Goal: Task Accomplishment & Management: Manage account settings

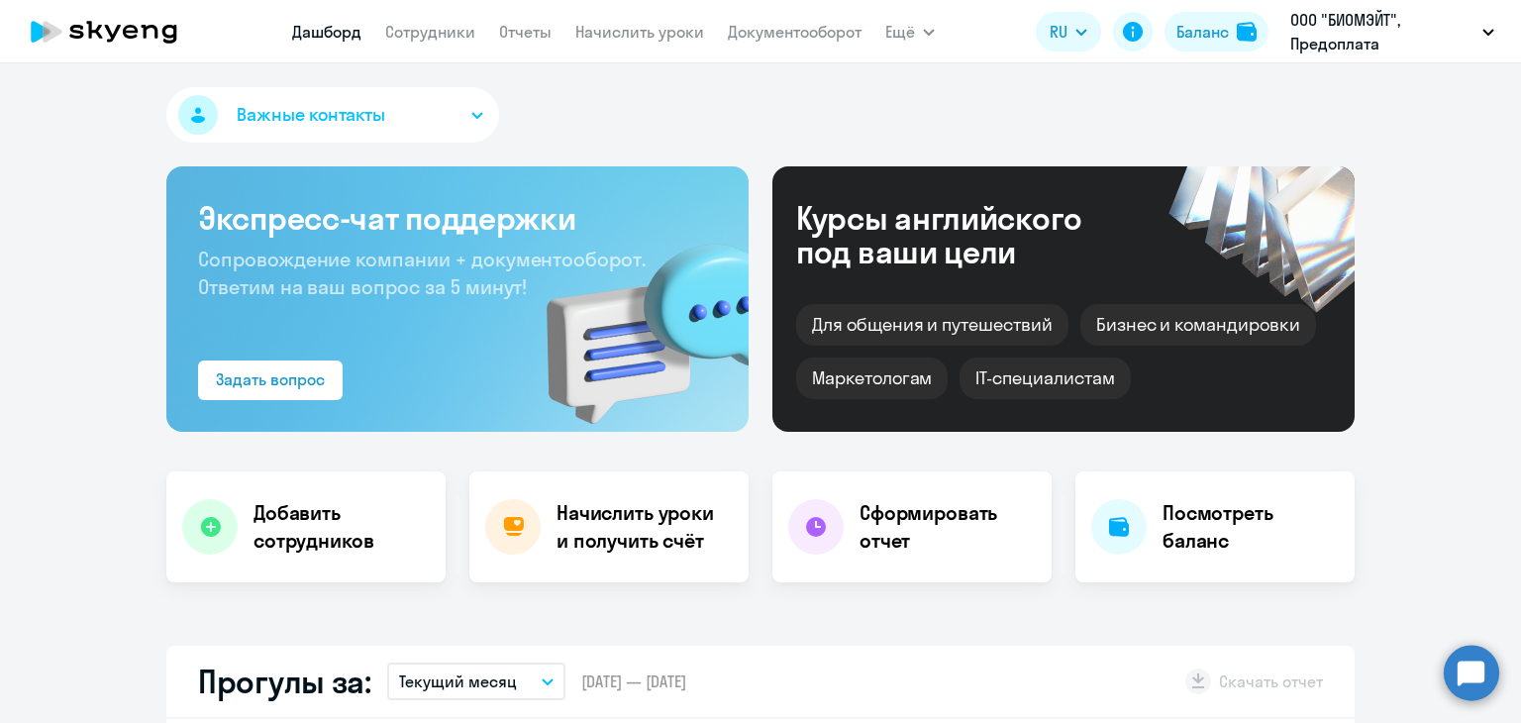
select select "30"
click at [601, 40] on link "Начислить уроки" at bounding box center [639, 32] width 129 height 20
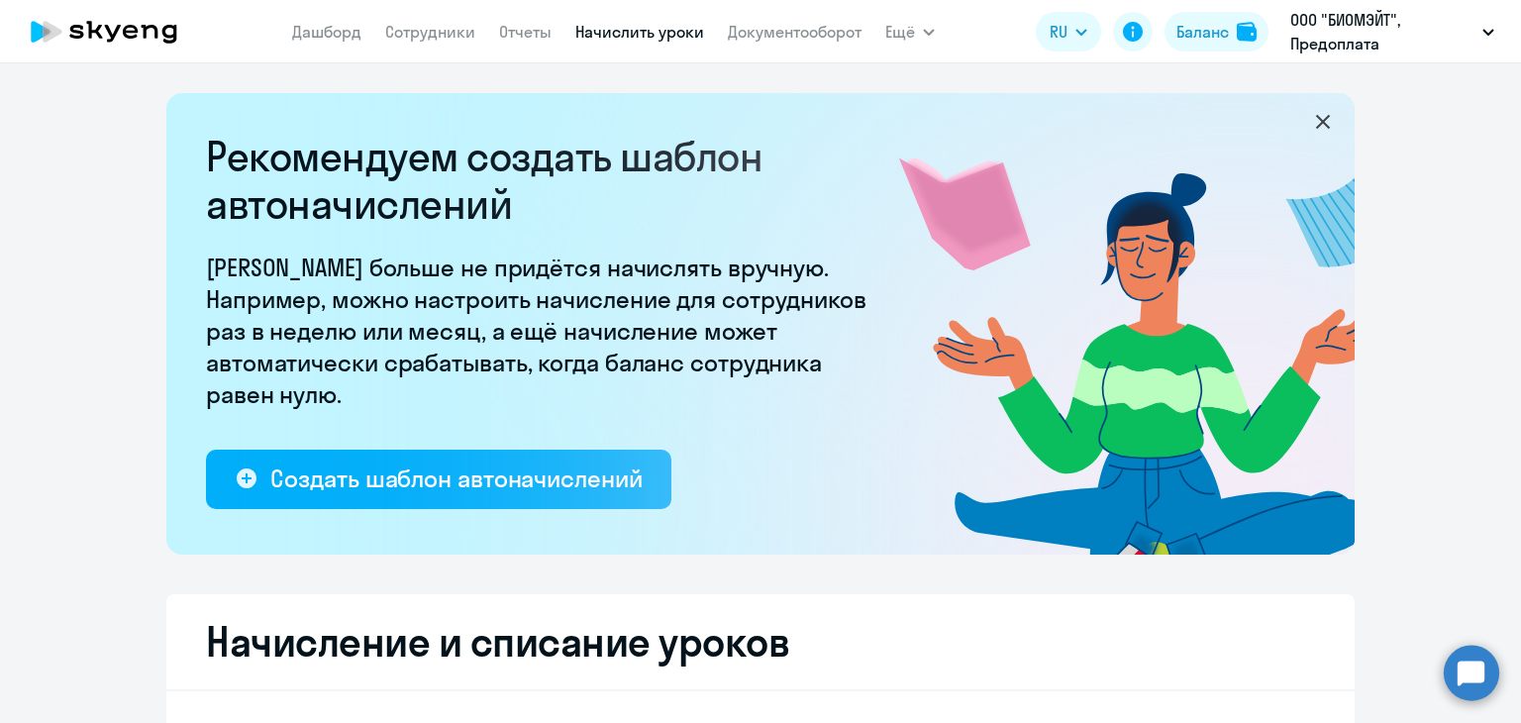
select select "10"
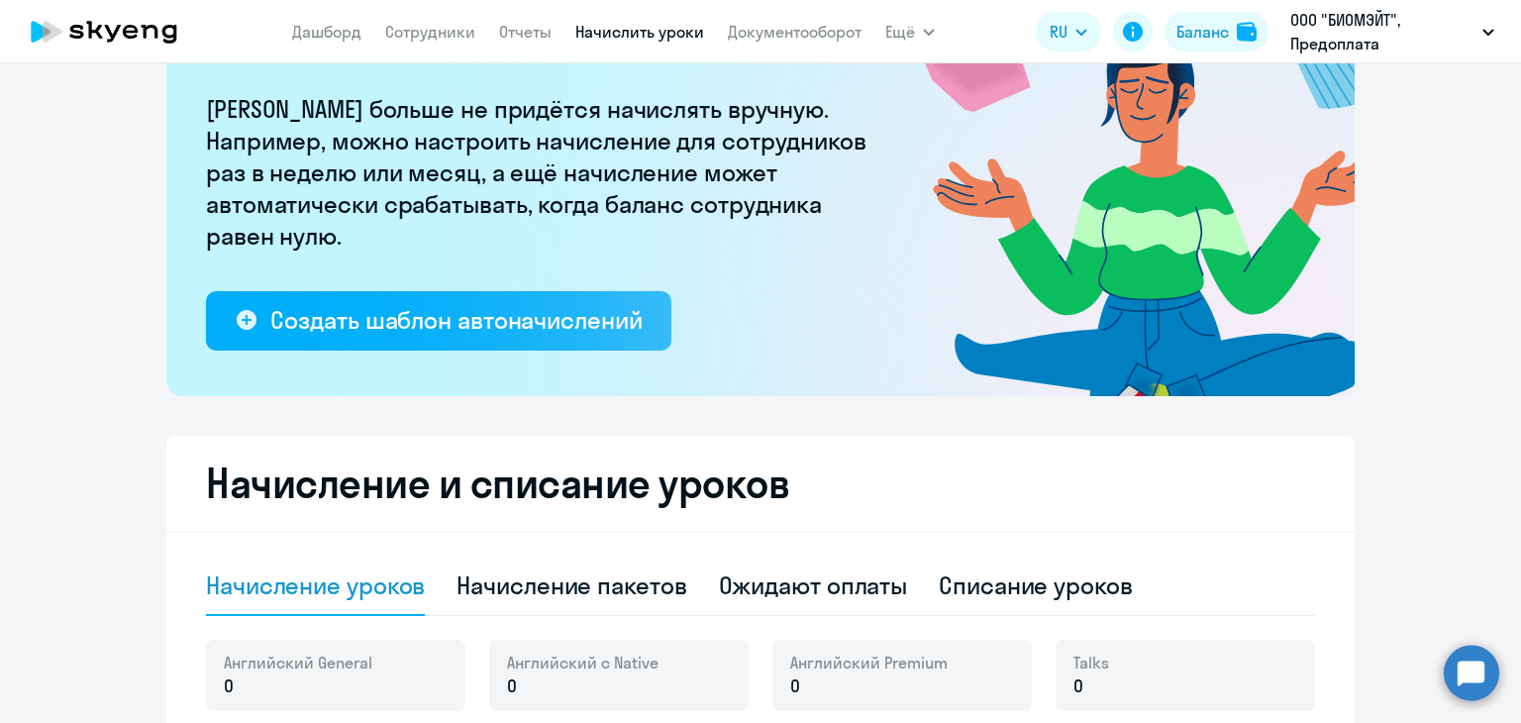
scroll to position [396, 0]
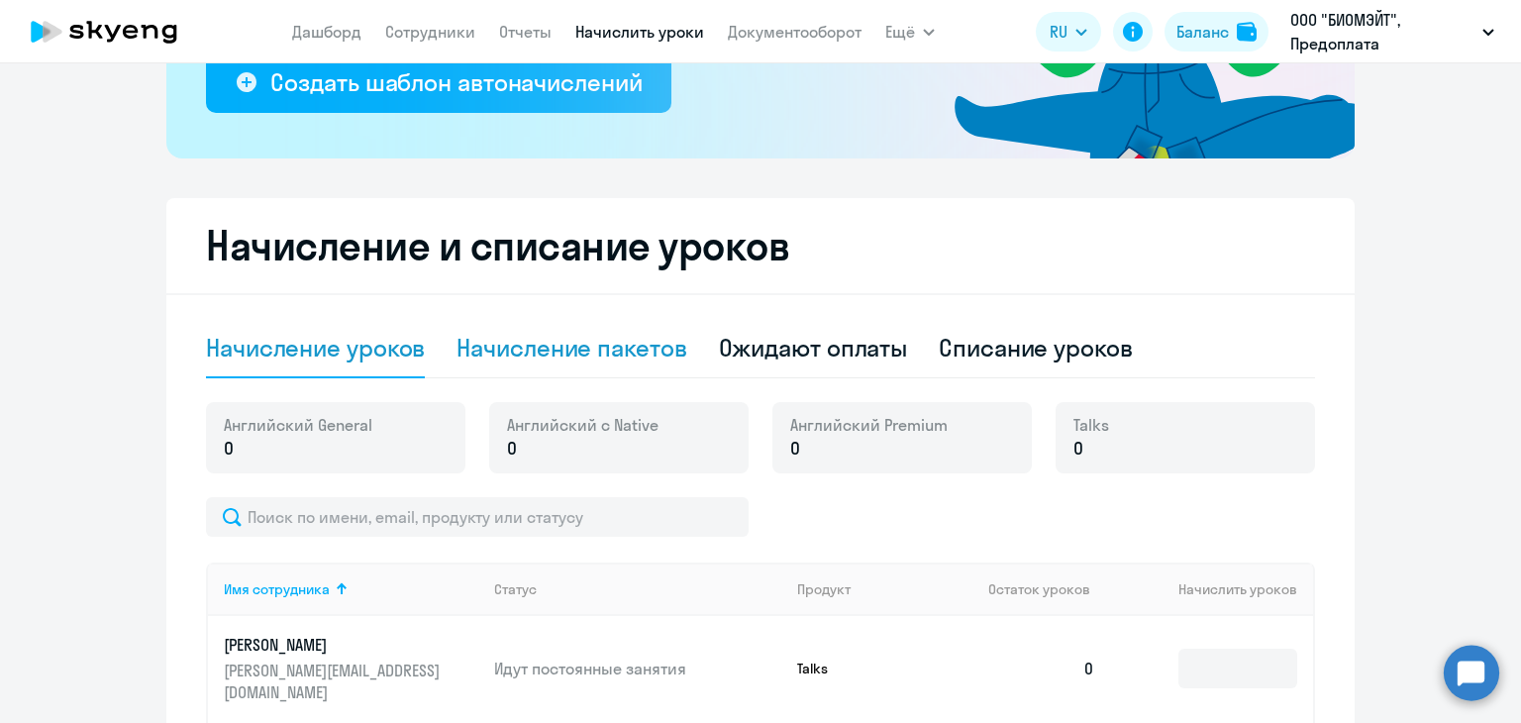
click at [582, 353] on div "Начисление пакетов" at bounding box center [571, 348] width 230 height 32
select select "10"
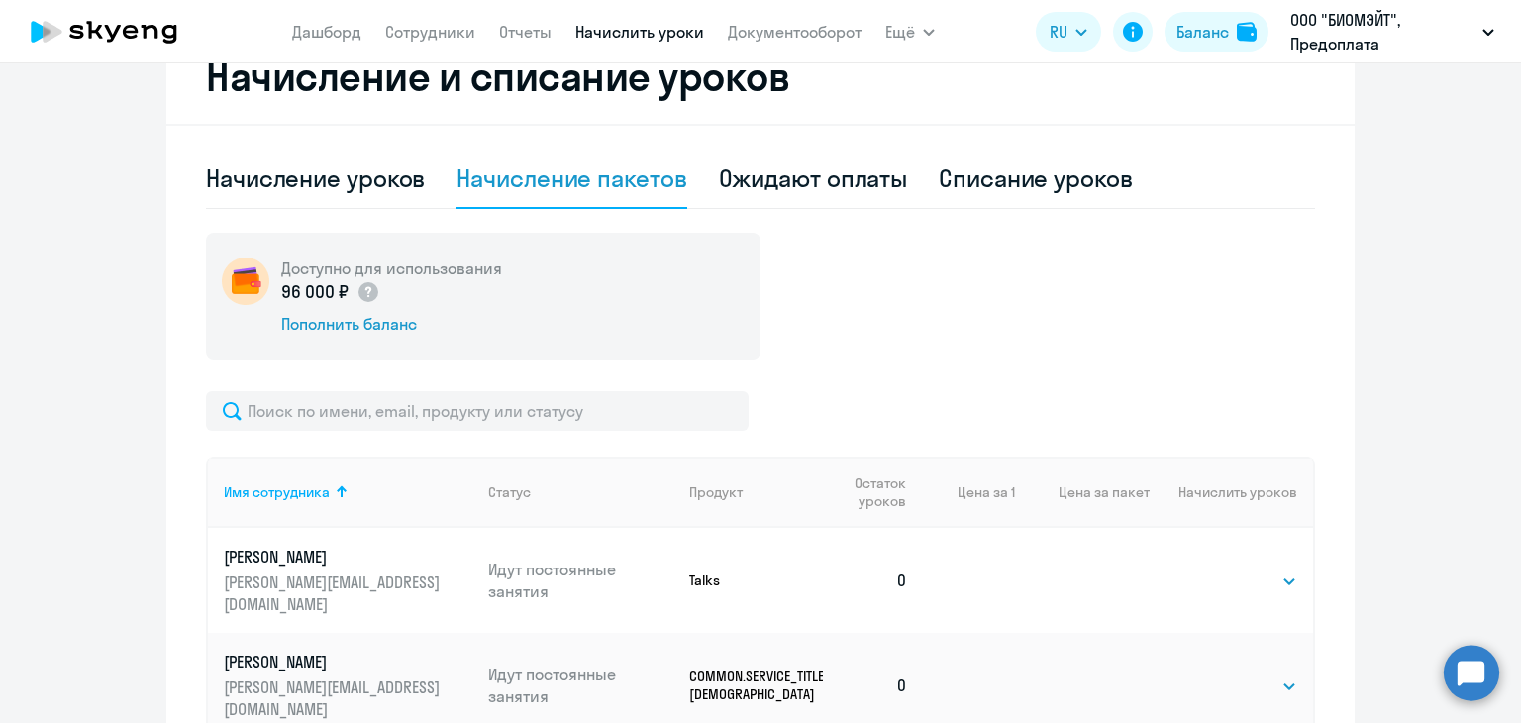
scroll to position [762, 0]
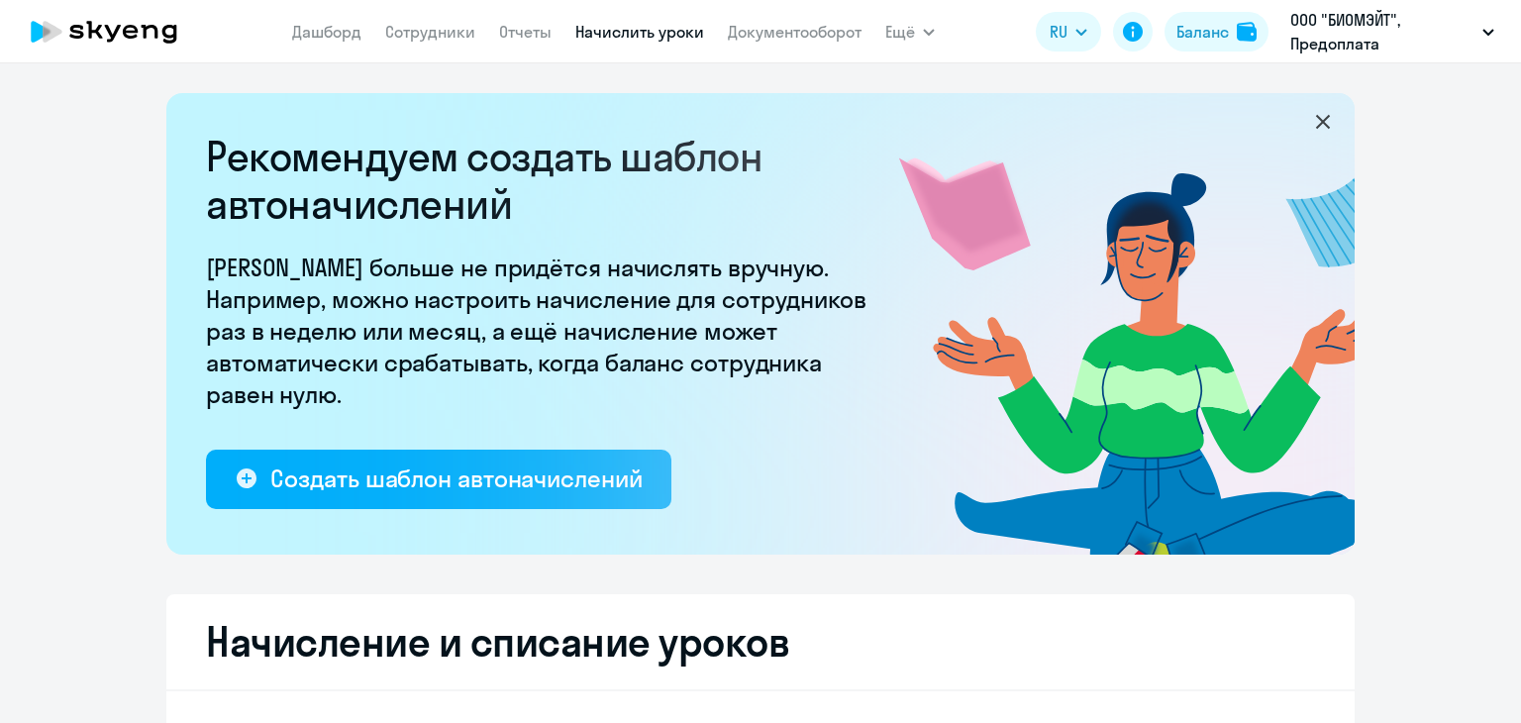
select select "10"
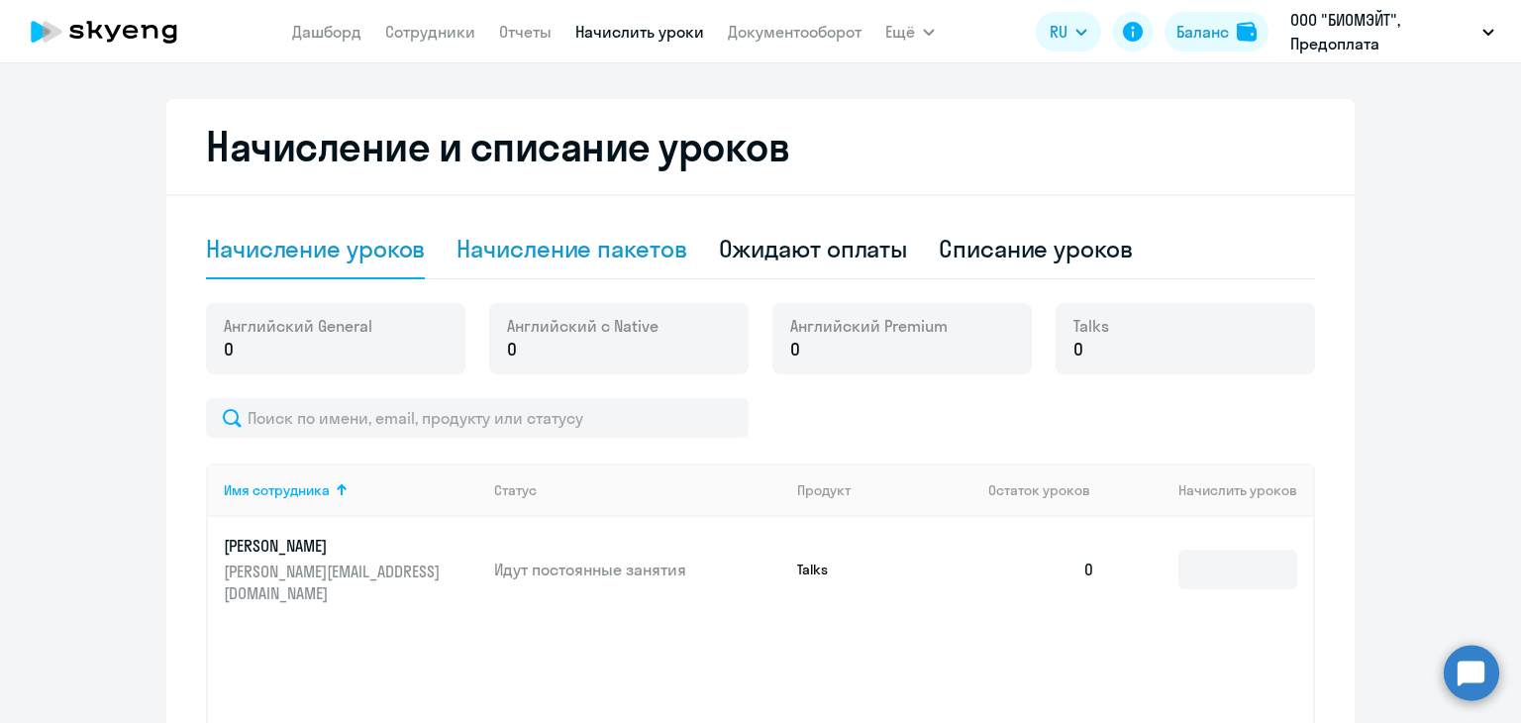
click at [580, 242] on div "Начисление пакетов" at bounding box center [571, 249] width 230 height 32
select select "10"
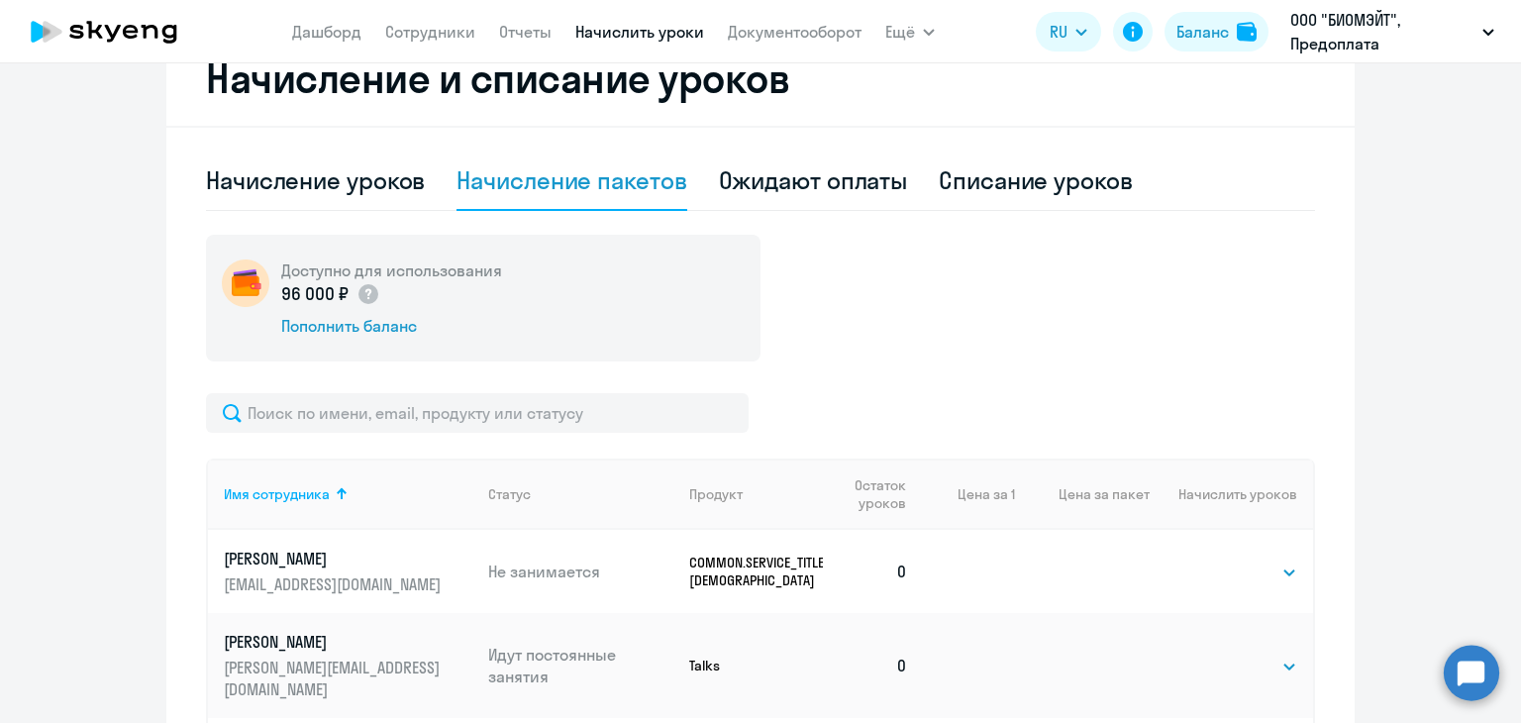
scroll to position [786, 0]
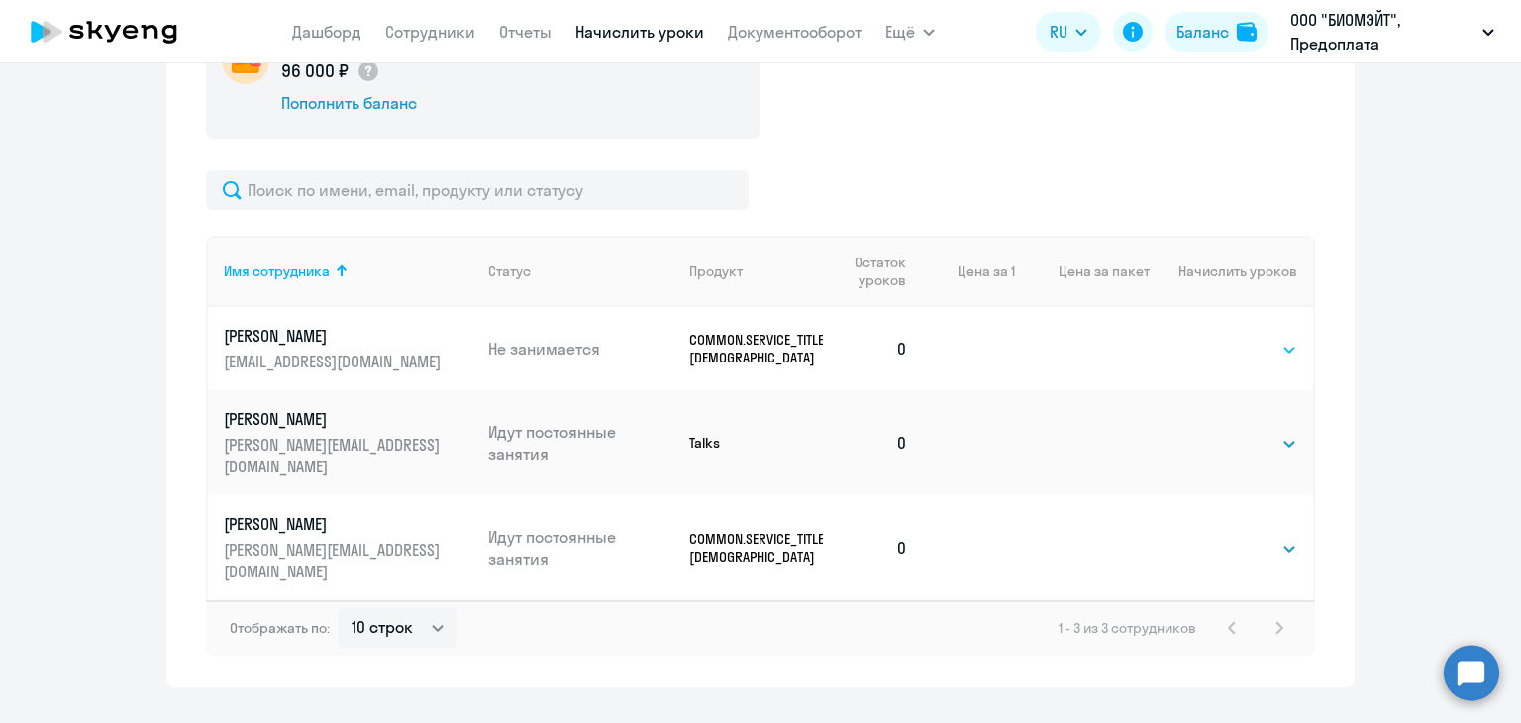
click at [1249, 343] on select "Выбрать 40" at bounding box center [1256, 350] width 81 height 24
select select "40"
click at [1216, 338] on select "Выбрать 40" at bounding box center [1256, 350] width 81 height 24
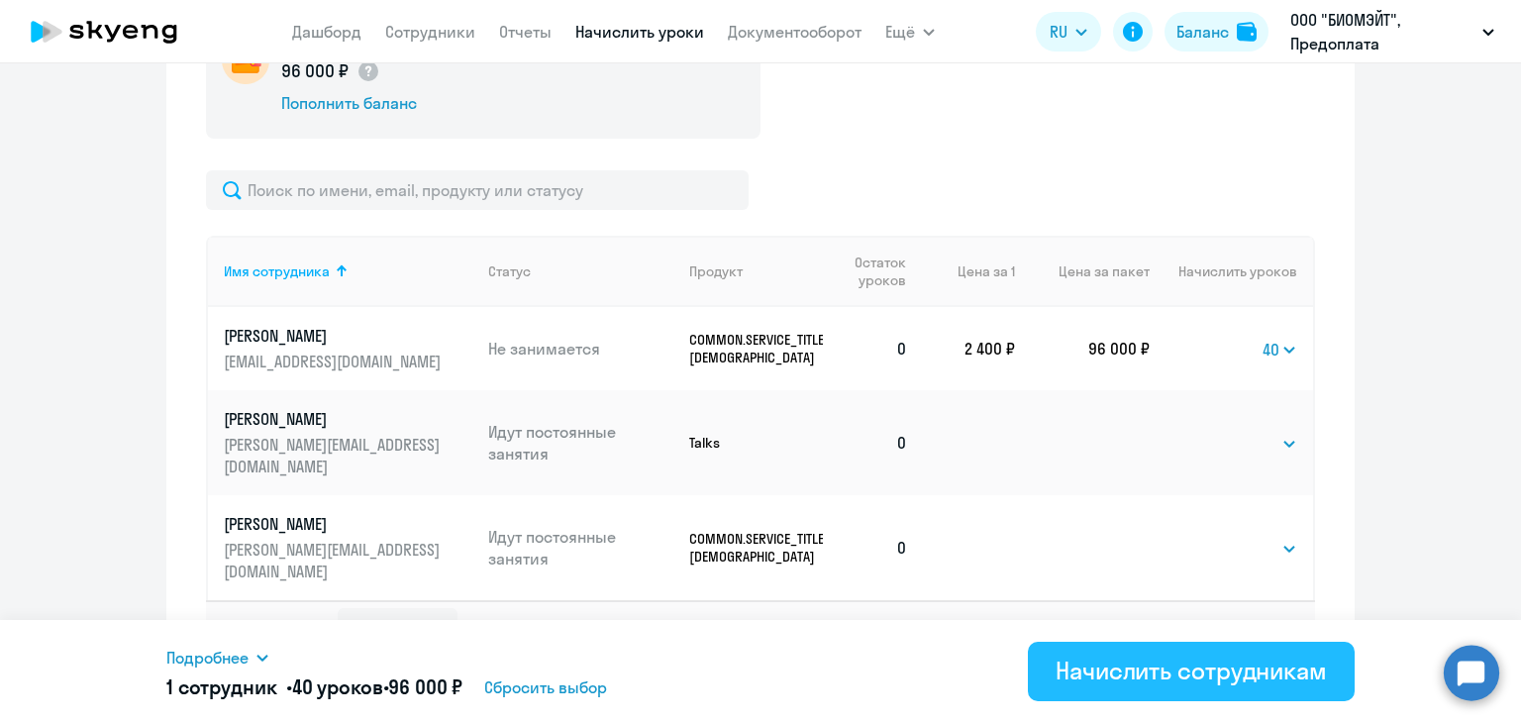
click at [1090, 669] on div "Начислить сотрудникам" at bounding box center [1190, 670] width 271 height 32
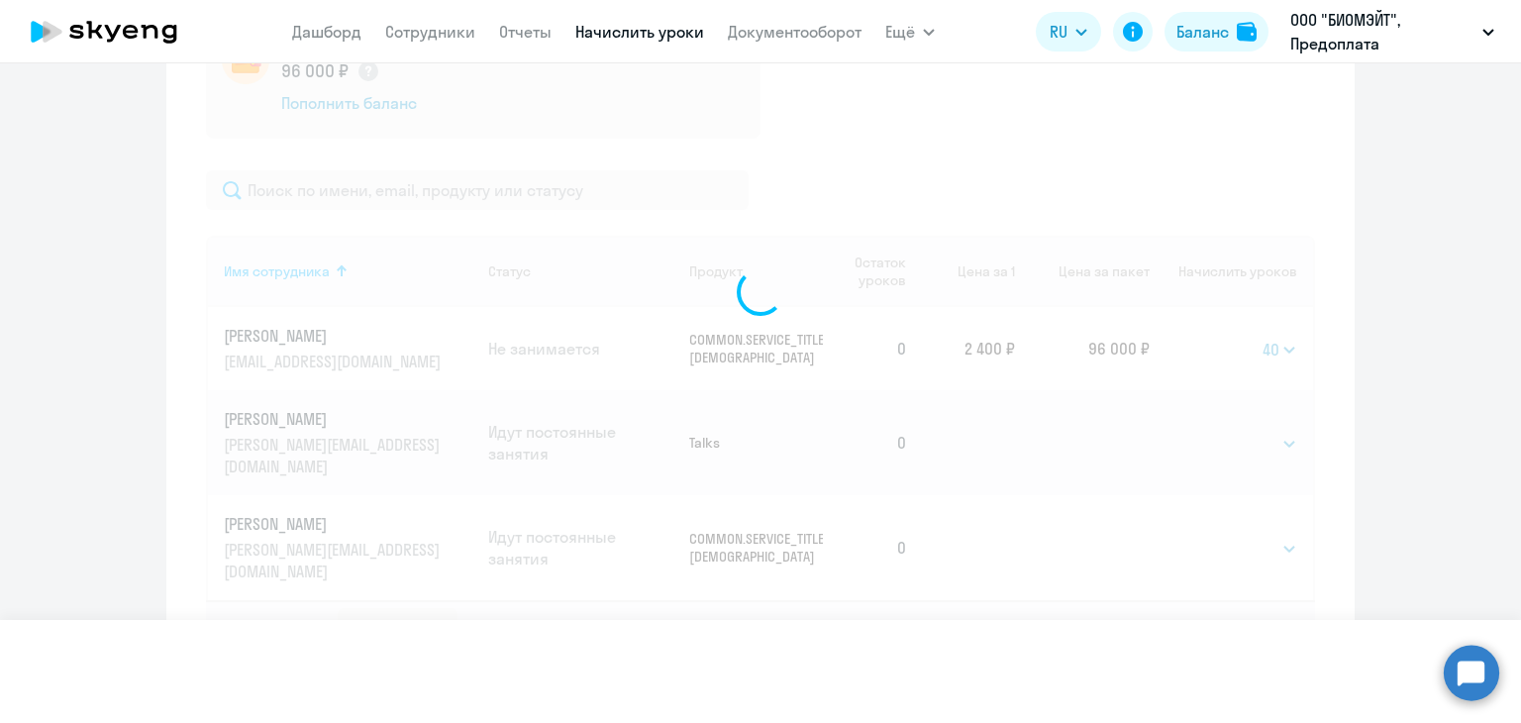
select select
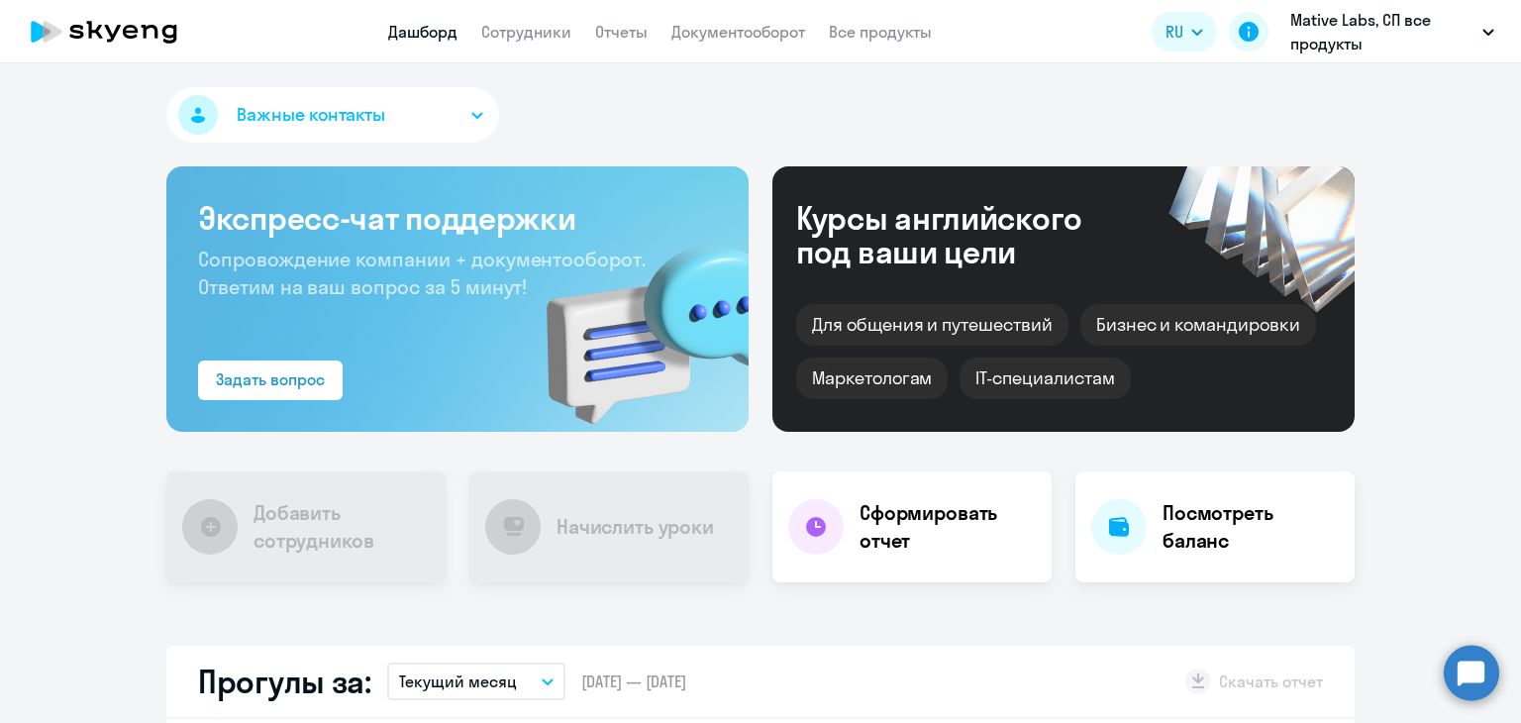
click at [538, 30] on link "Сотрудники" at bounding box center [526, 32] width 90 height 20
select select "30"
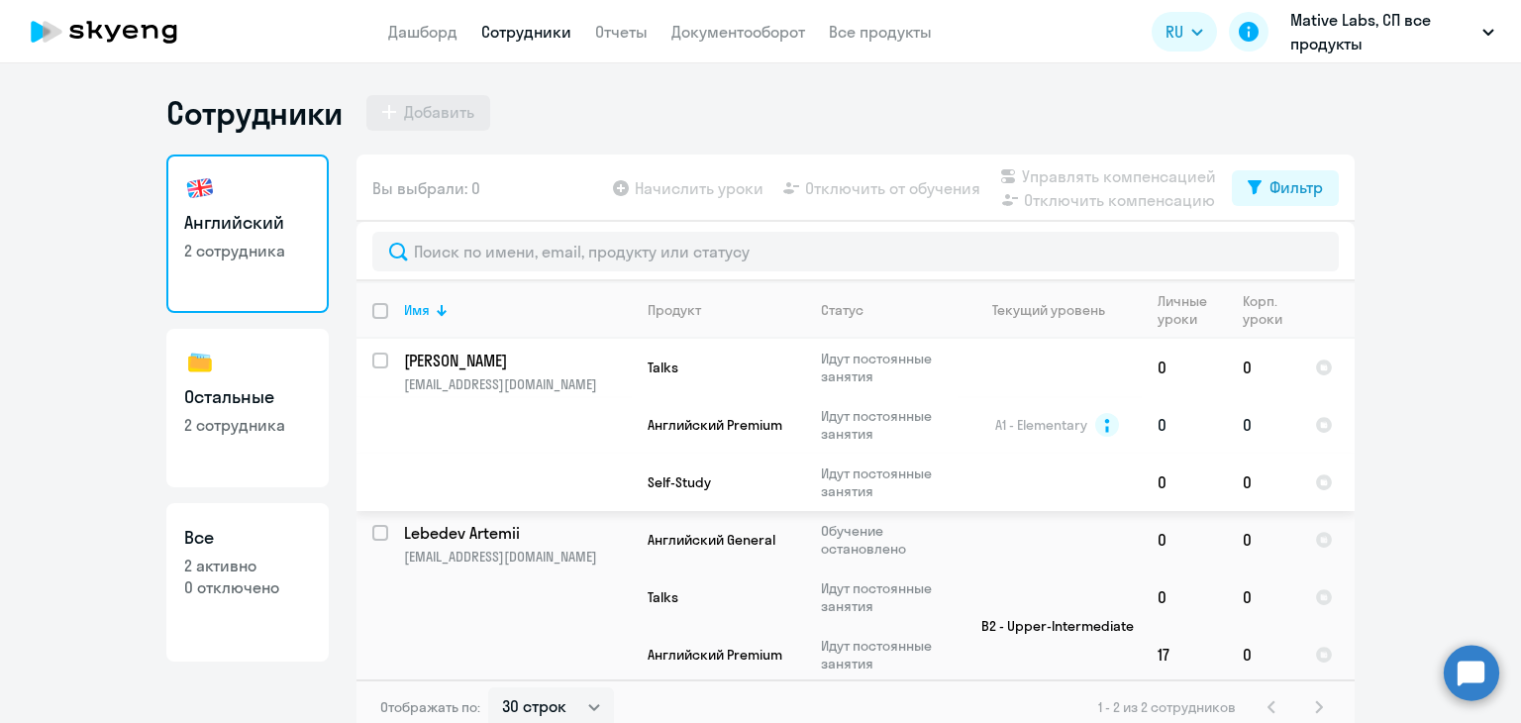
scroll to position [67, 0]
